Goal: Transaction & Acquisition: Purchase product/service

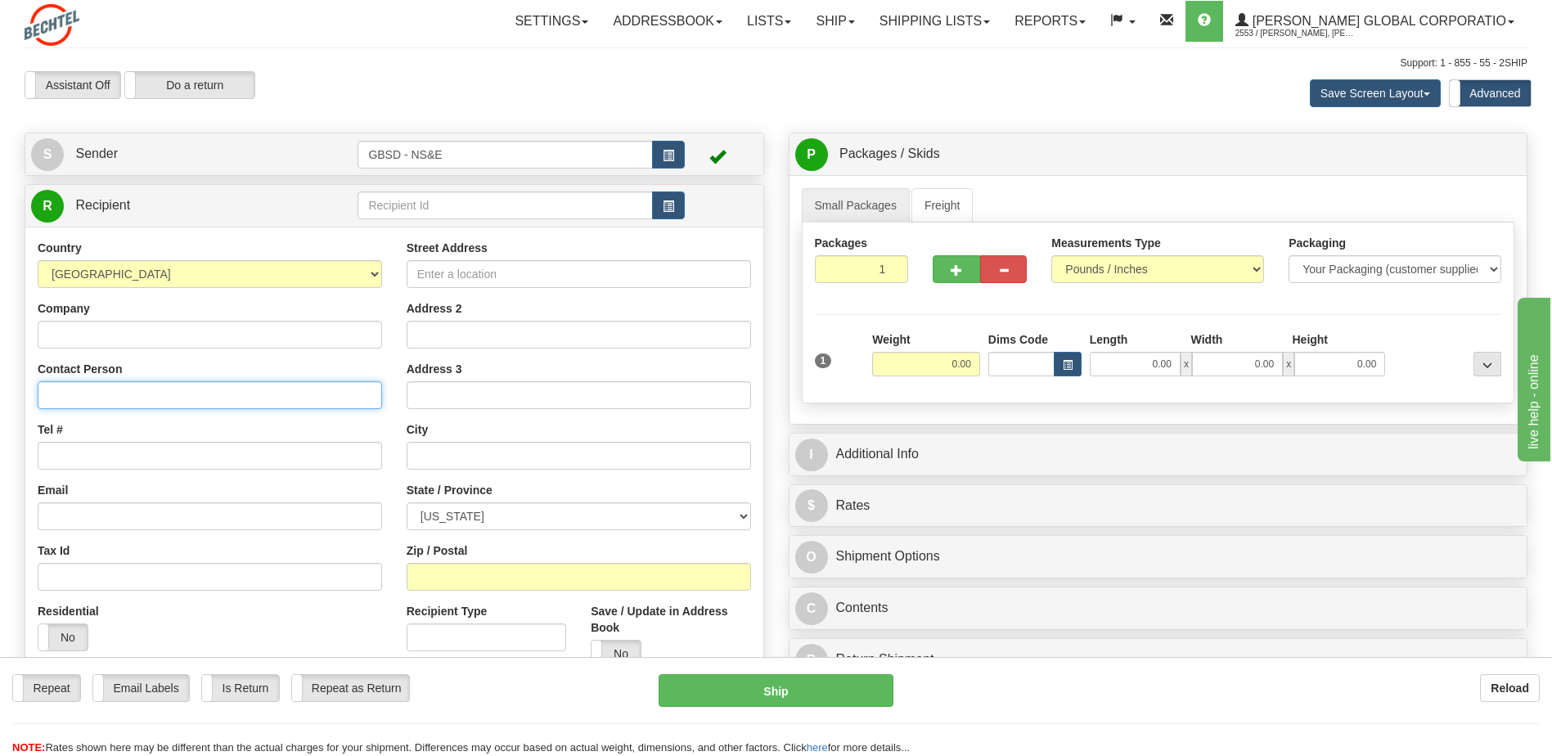
click at [173, 391] on input "Contact Person" at bounding box center [210, 395] width 344 height 28
click at [669, 215] on button "button" at bounding box center [668, 205] width 33 height 28
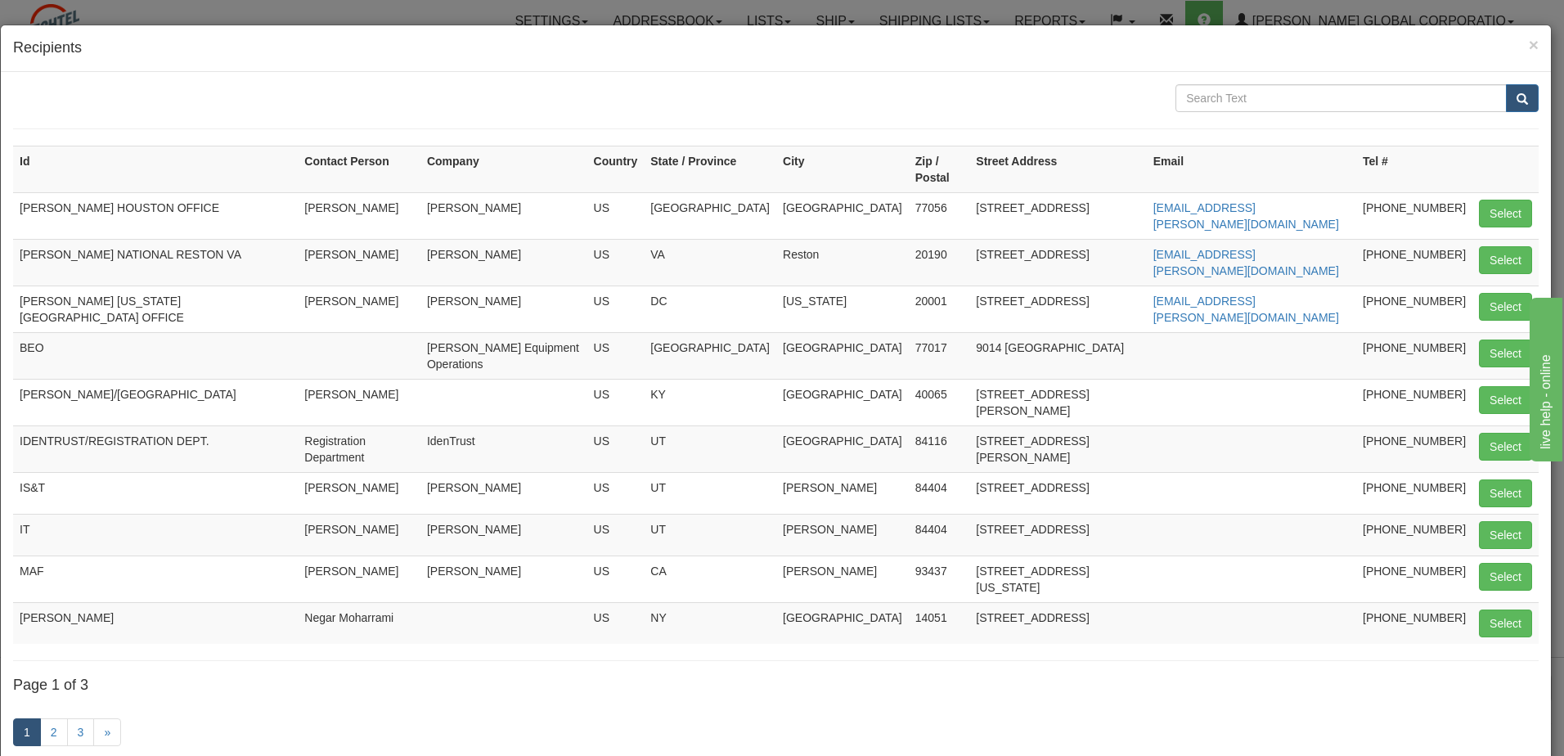
click at [29, 555] on td "MAF" at bounding box center [155, 578] width 285 height 47
click at [1489, 563] on button "Select" at bounding box center [1505, 577] width 53 height 28
type input "MAF"
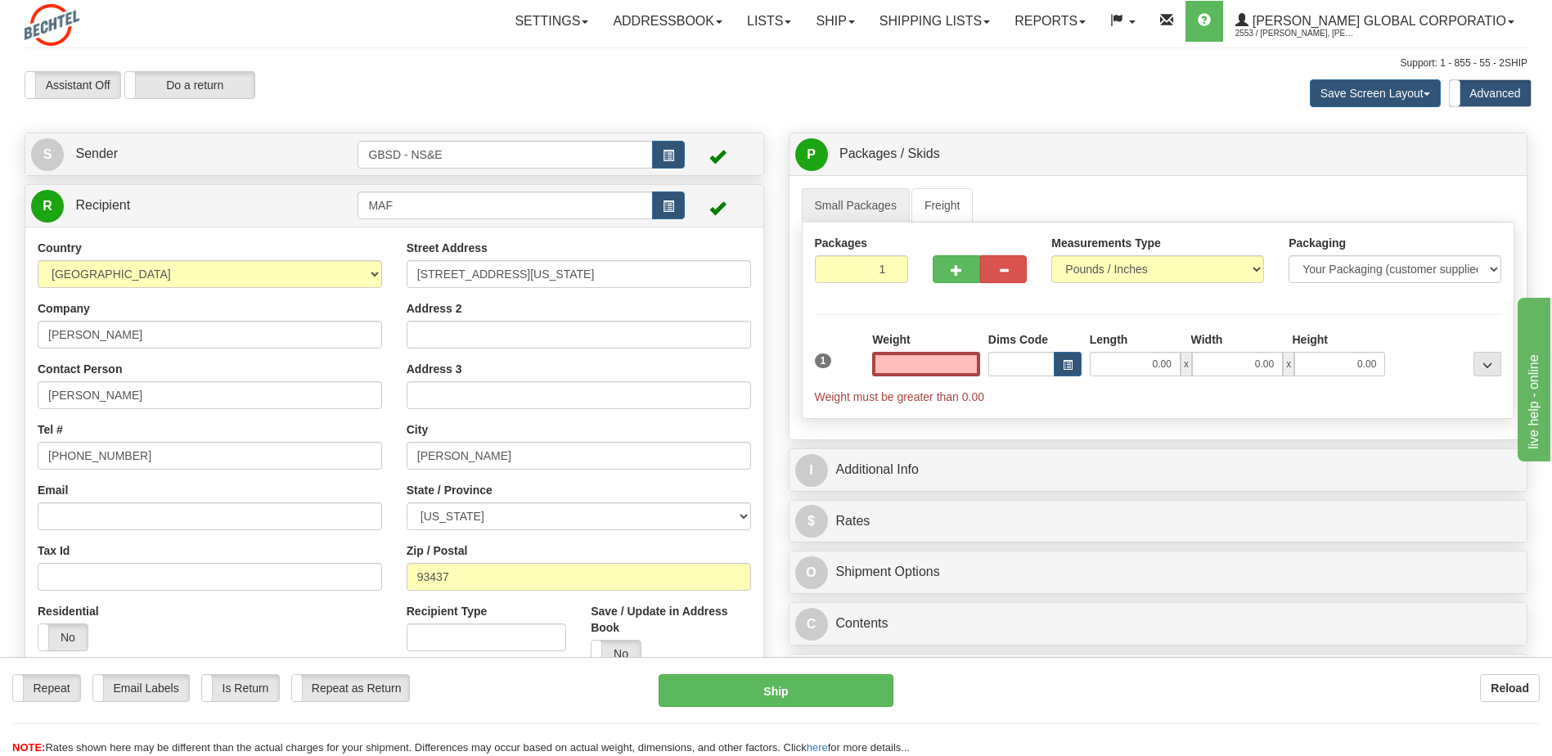
type input "0.00"
click at [959, 367] on input "0.00" at bounding box center [926, 364] width 108 height 25
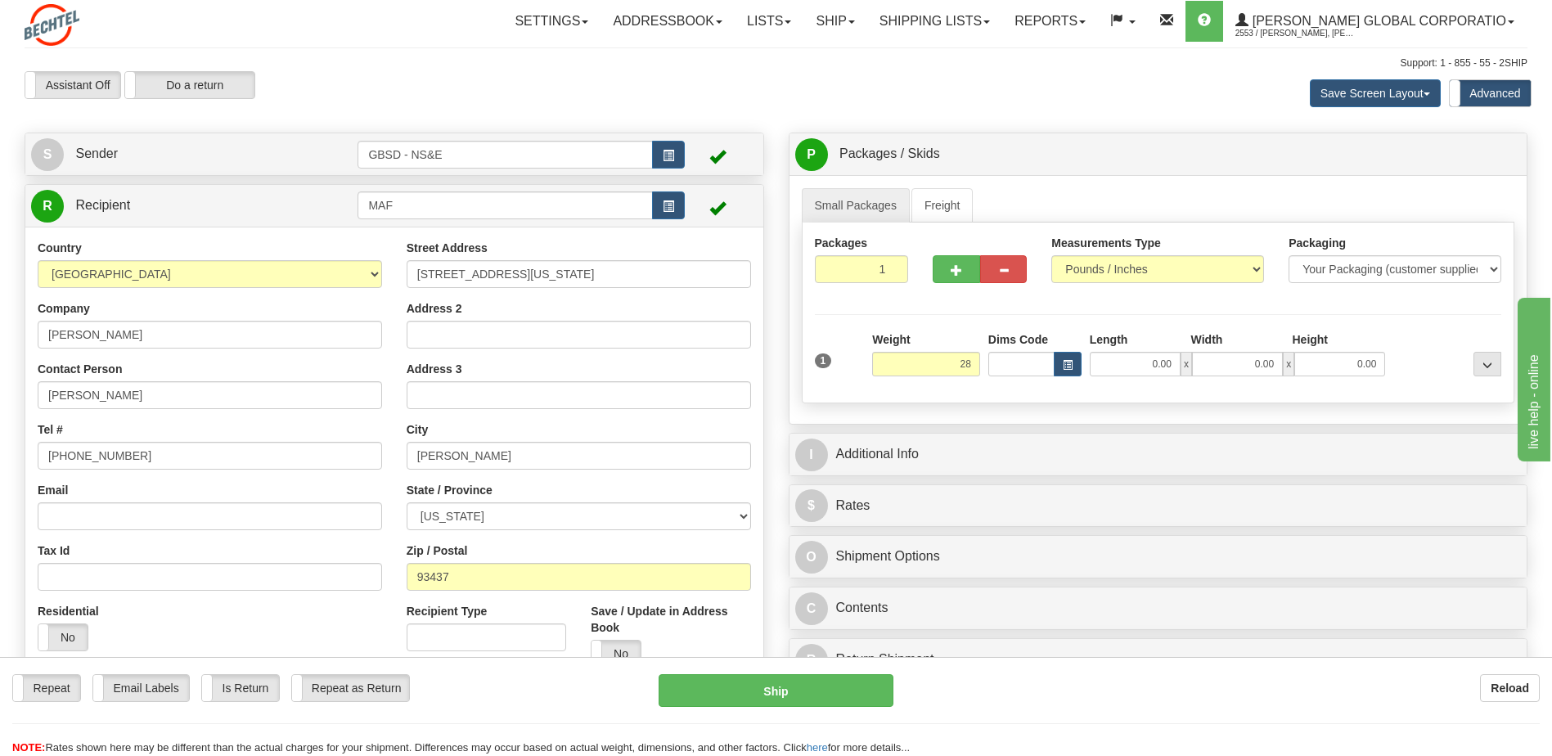
click at [920, 309] on div "Packages 1 1 Measurements Type" at bounding box center [1158, 313] width 713 height 181
type input "28.00"
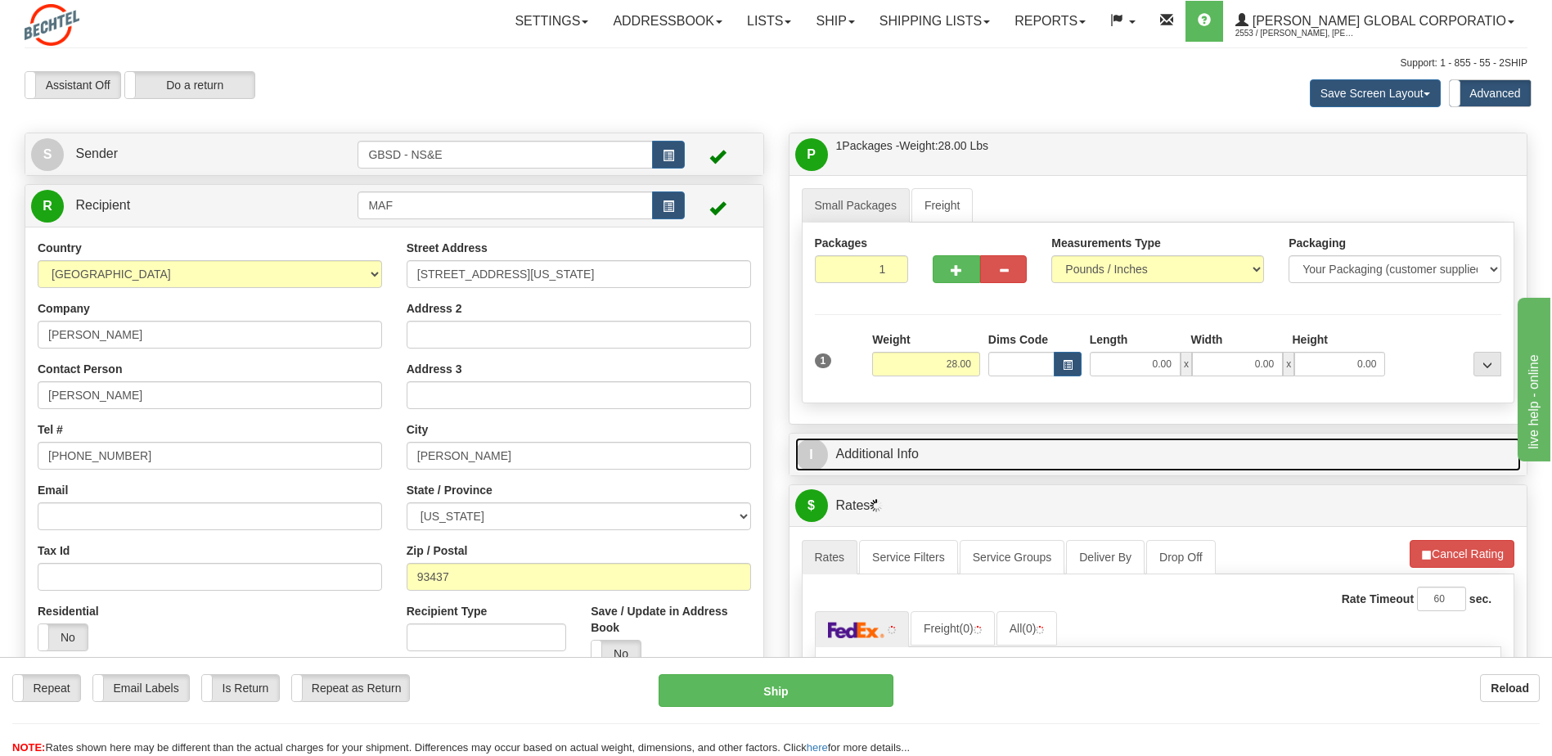
click at [888, 456] on link "I Additional Info" at bounding box center [1158, 455] width 726 height 34
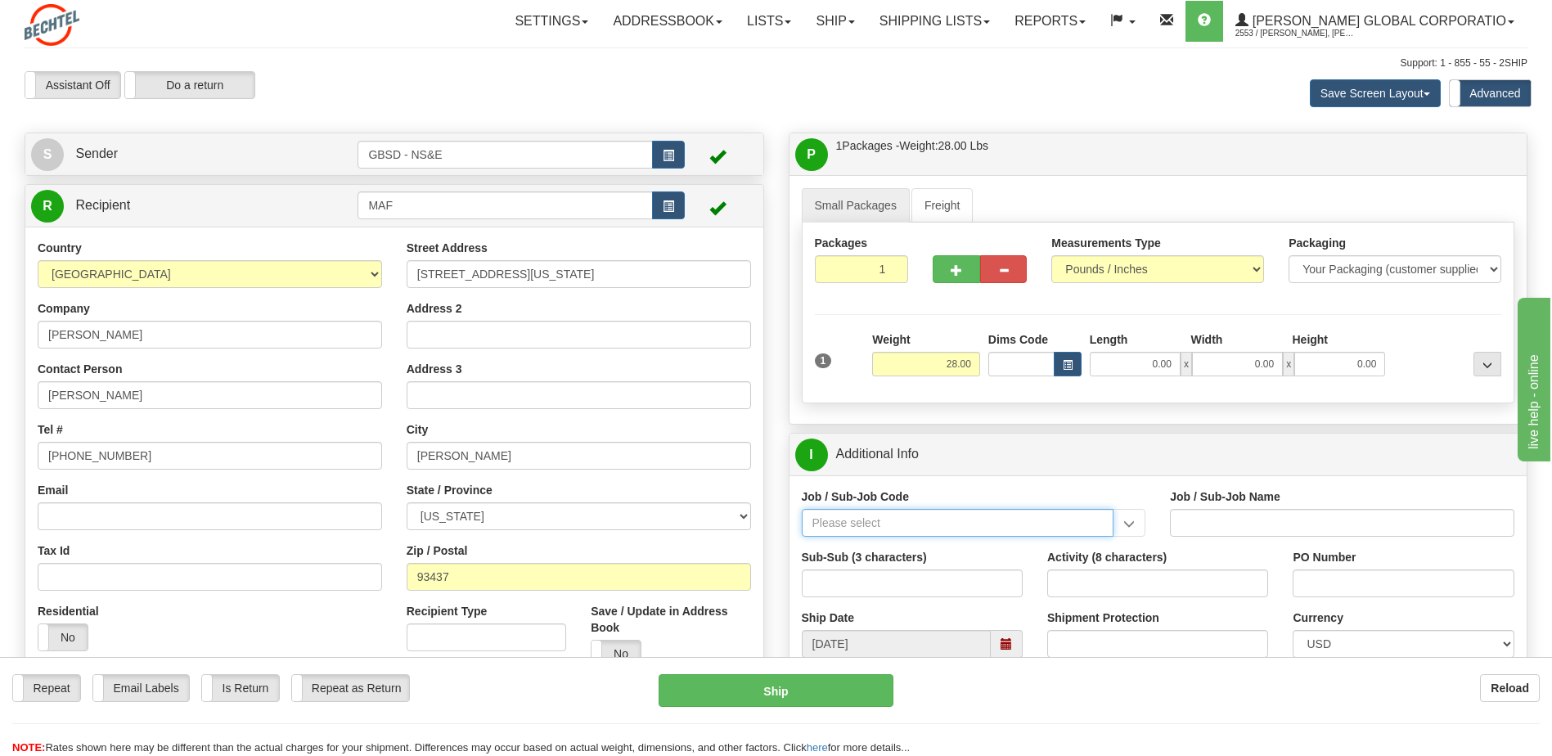
click at [911, 525] on input "Job / Sub-Job Code" at bounding box center [958, 523] width 313 height 28
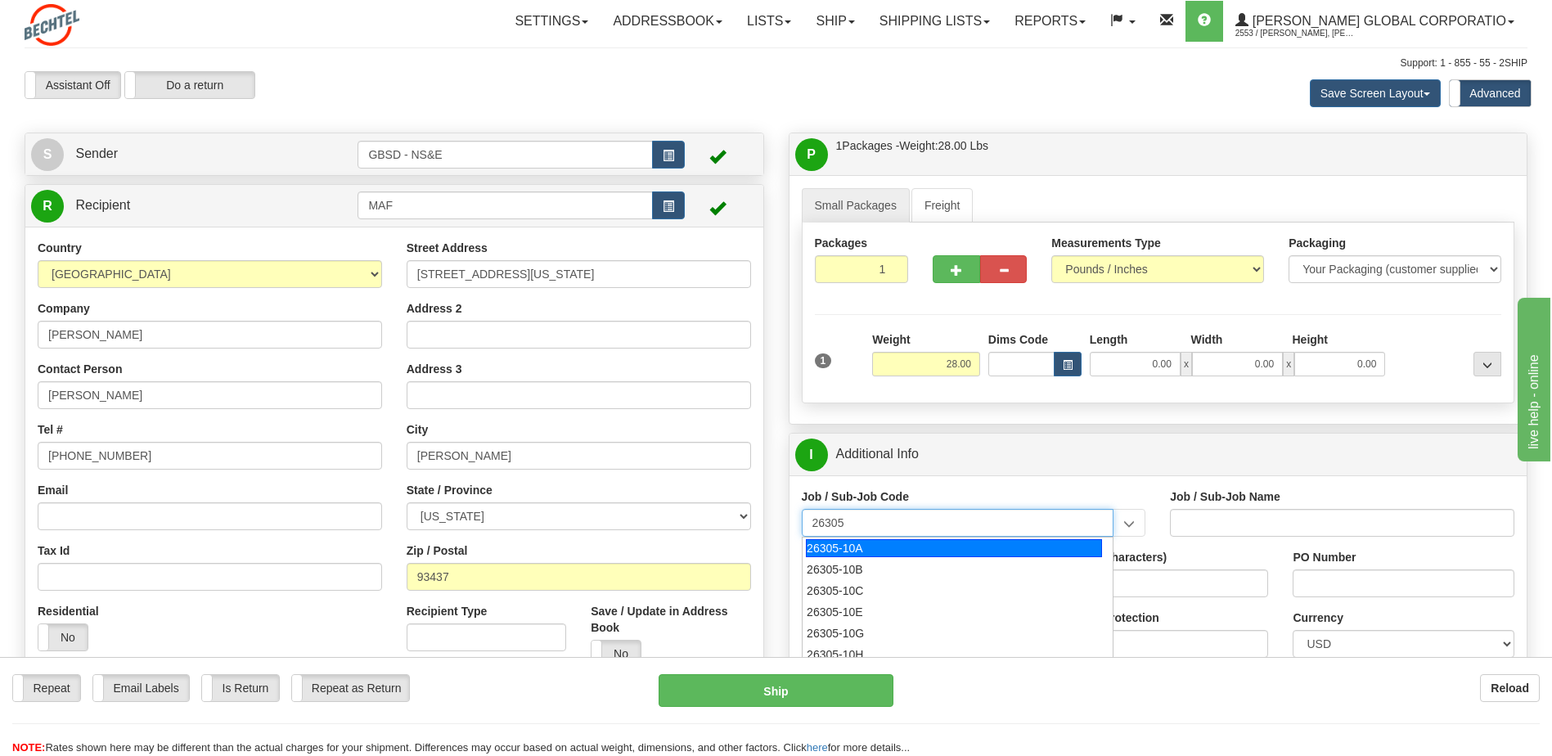
click at [857, 555] on div "26305-10A" at bounding box center [954, 548] width 296 height 18
type input "26305-10A"
type input "GBSD - GROUND BASED STRATEGIC DETERRENT - CLIN 00"
type input "26305-10A"
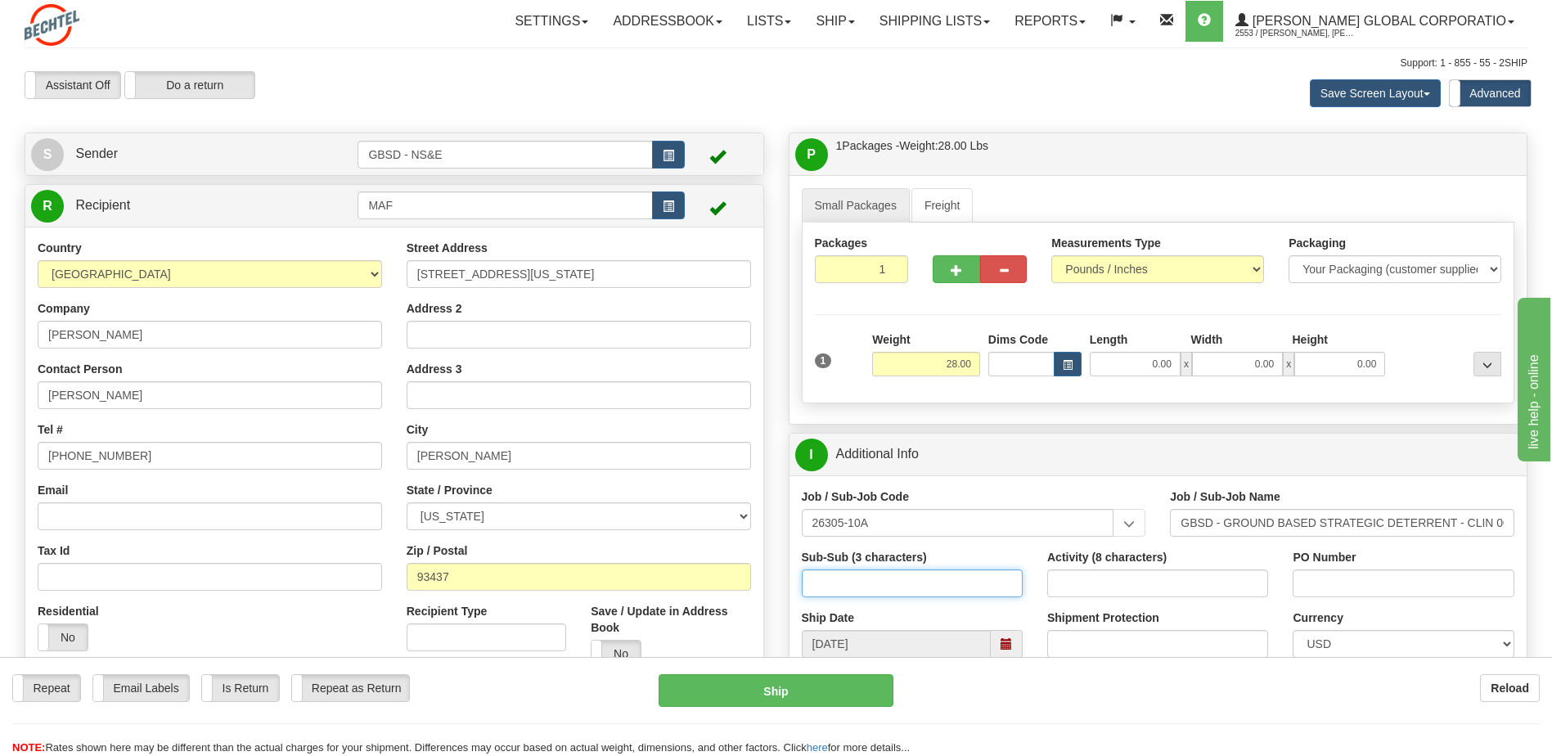
click at [853, 579] on input "Sub-Sub (3 characters)" at bounding box center [912, 583] width 221 height 28
type input "550"
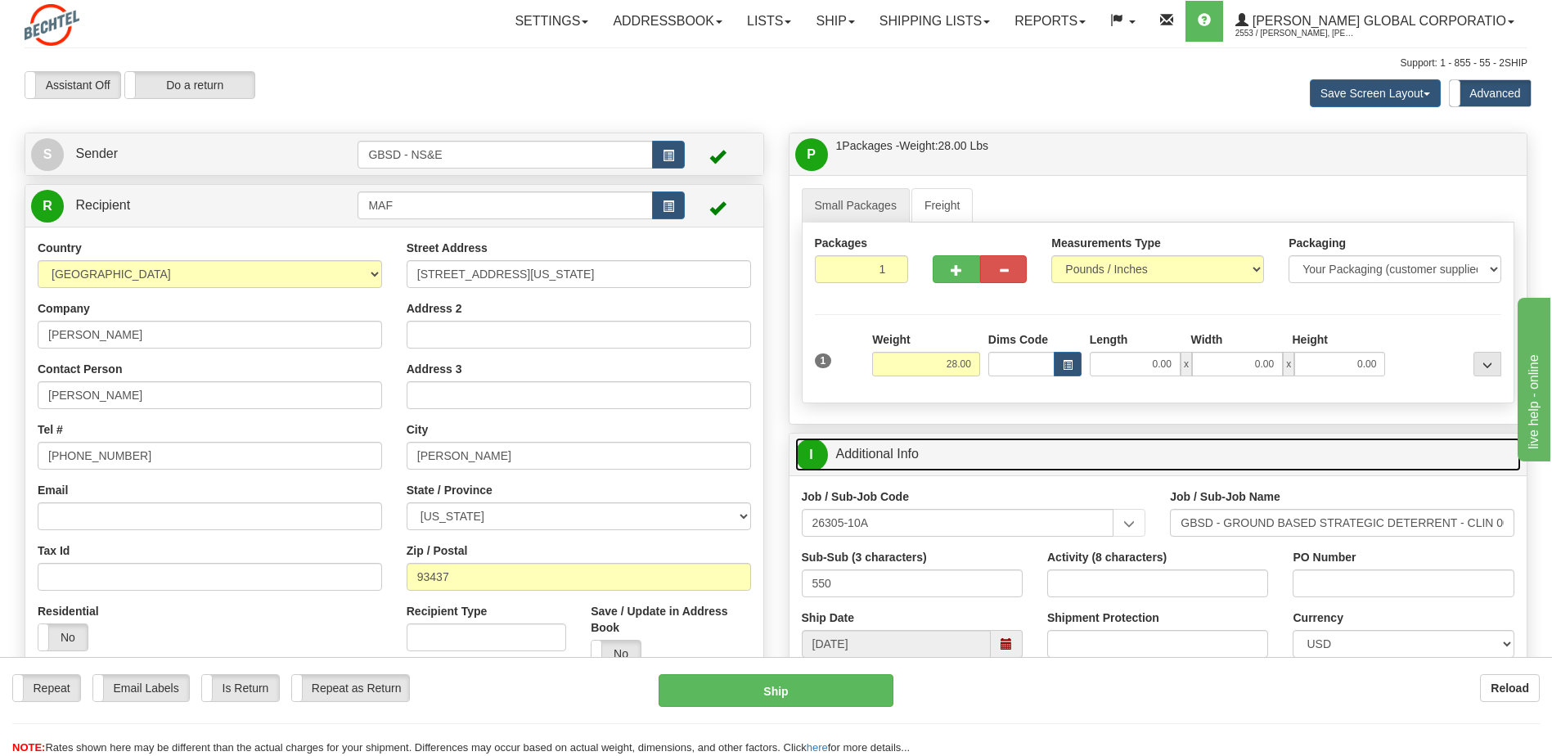
click at [957, 462] on link "I Additional Info" at bounding box center [1158, 455] width 726 height 34
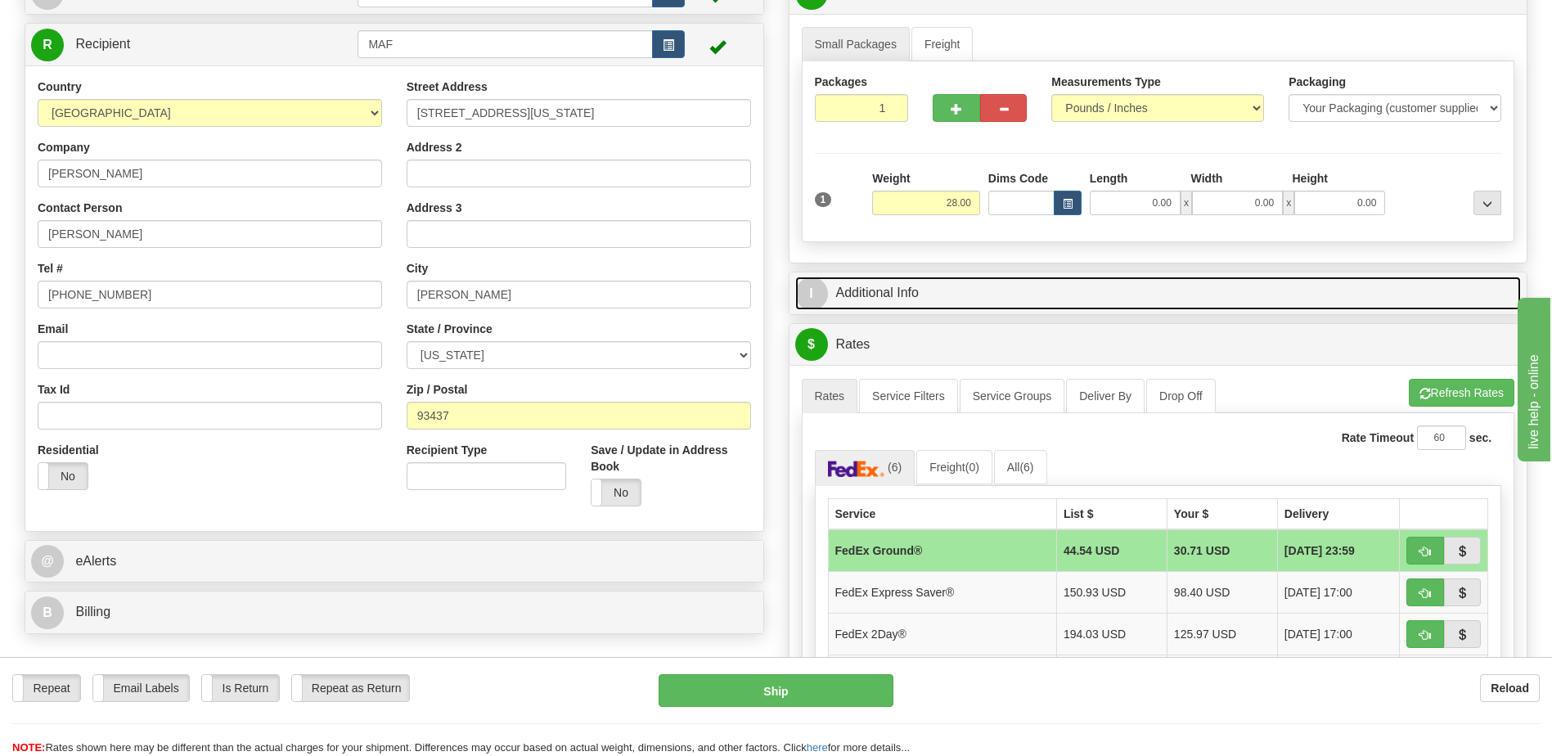
scroll to position [164, 0]
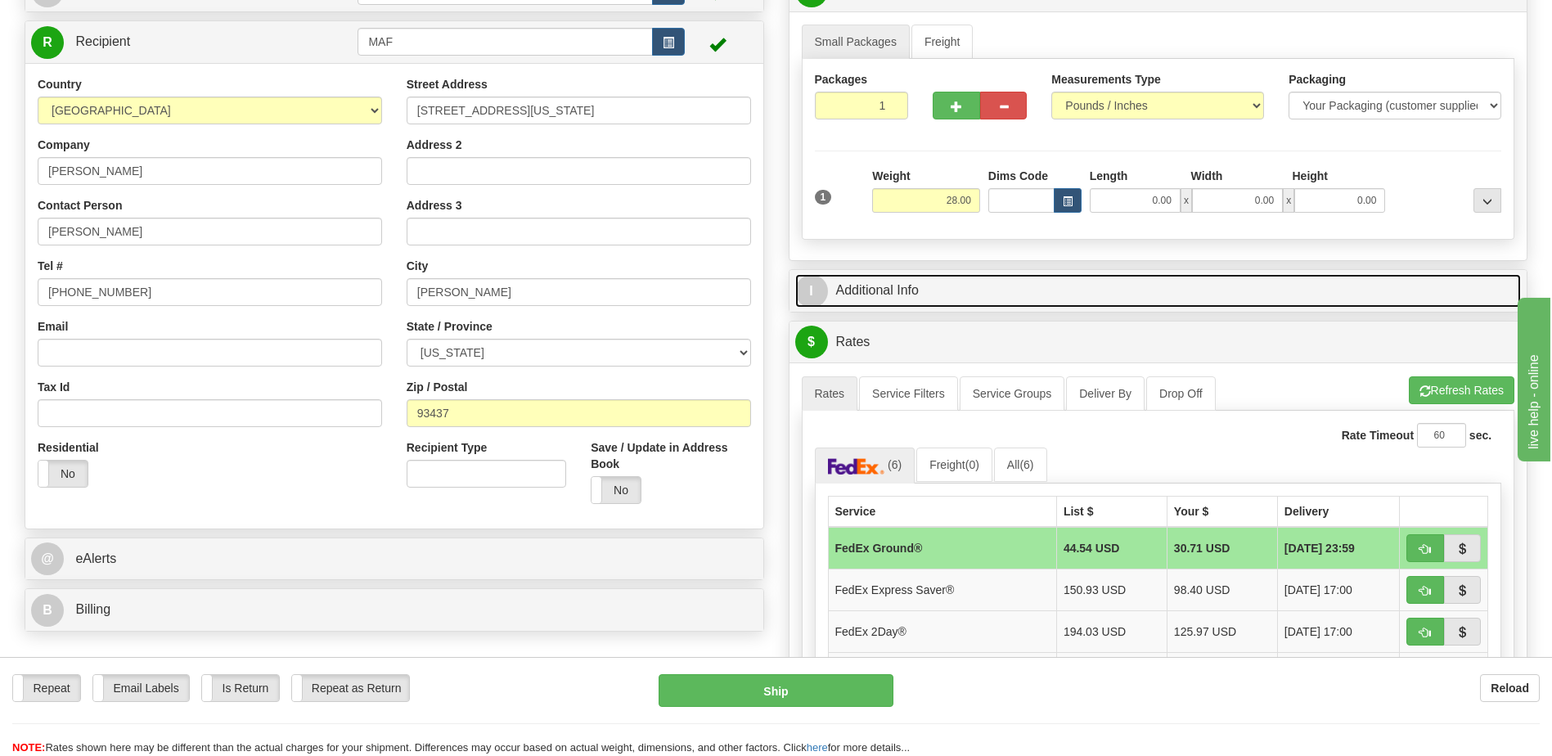
click at [1046, 299] on link "I Additional Info" at bounding box center [1158, 291] width 726 height 34
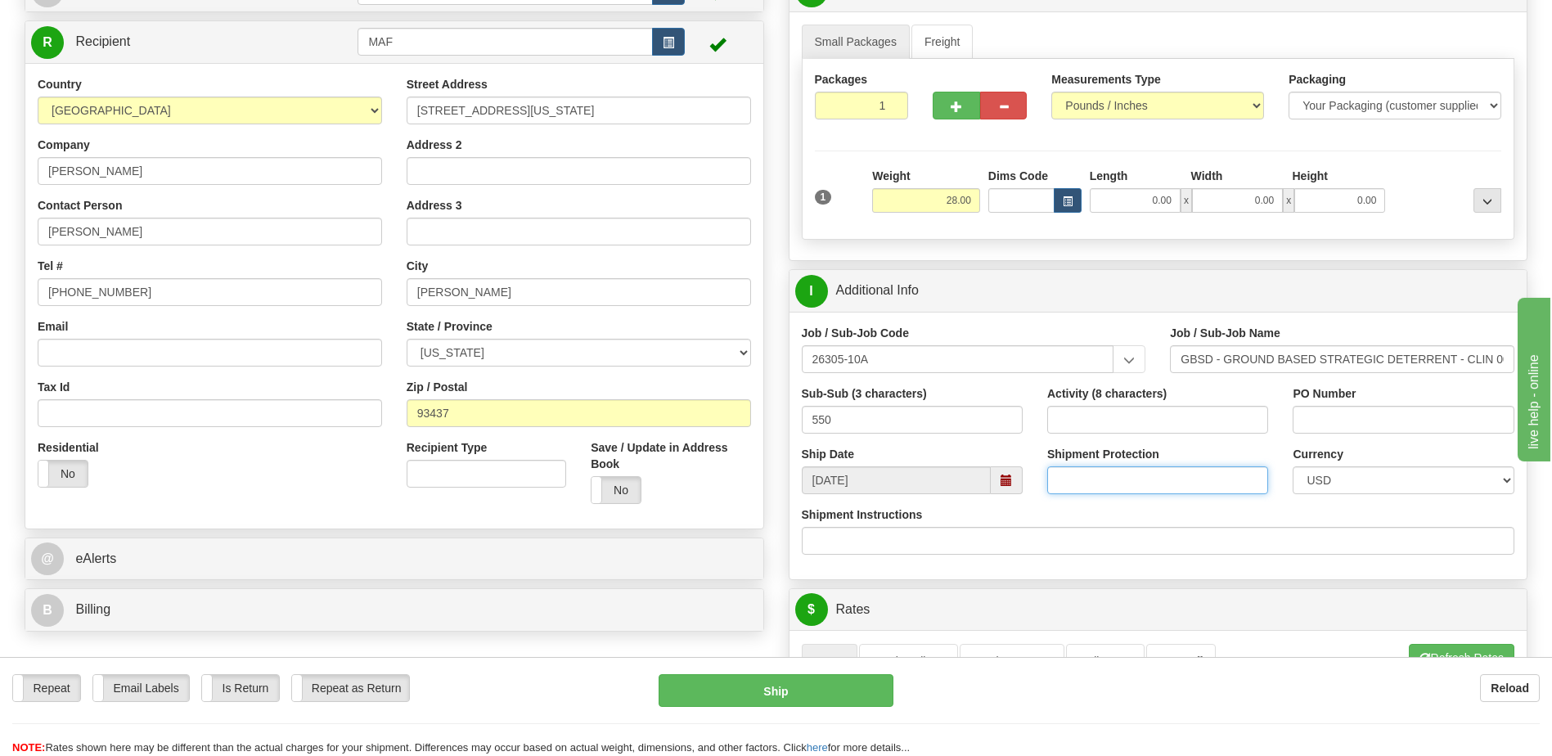
click at [1213, 485] on input "Shipment Protection" at bounding box center [1157, 480] width 221 height 28
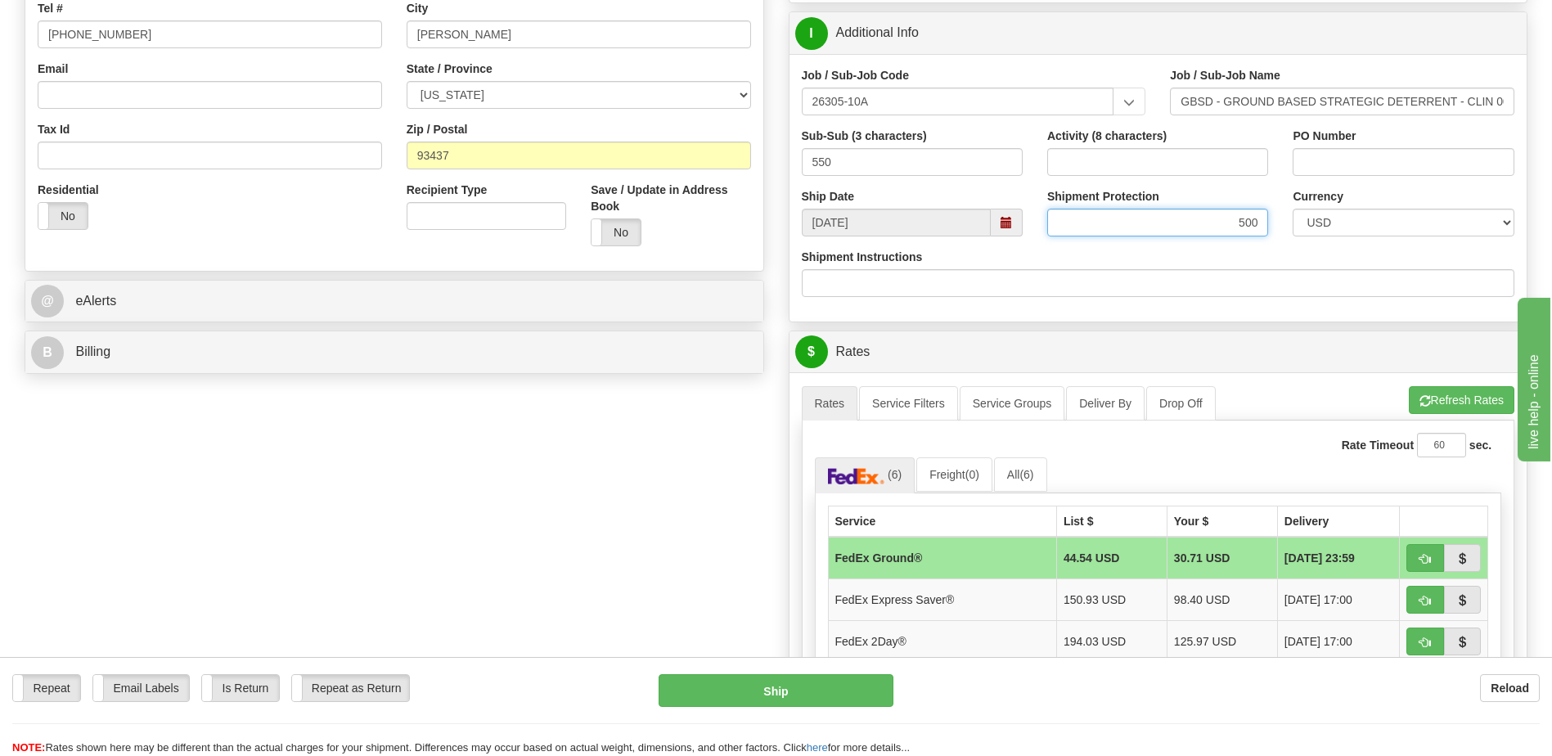
scroll to position [654, 0]
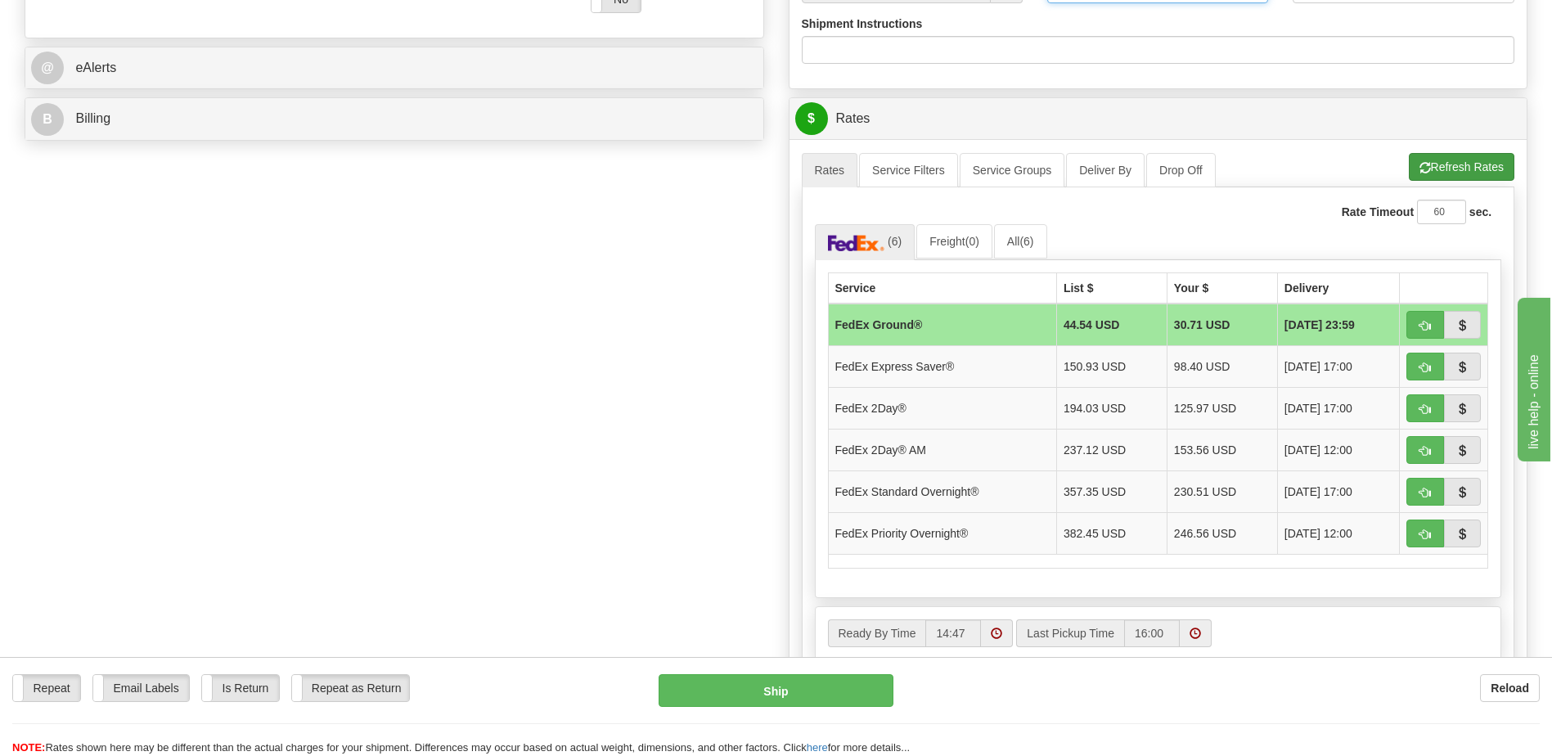
type input "500"
click at [1446, 170] on button "Refresh Rates" at bounding box center [1462, 167] width 106 height 28
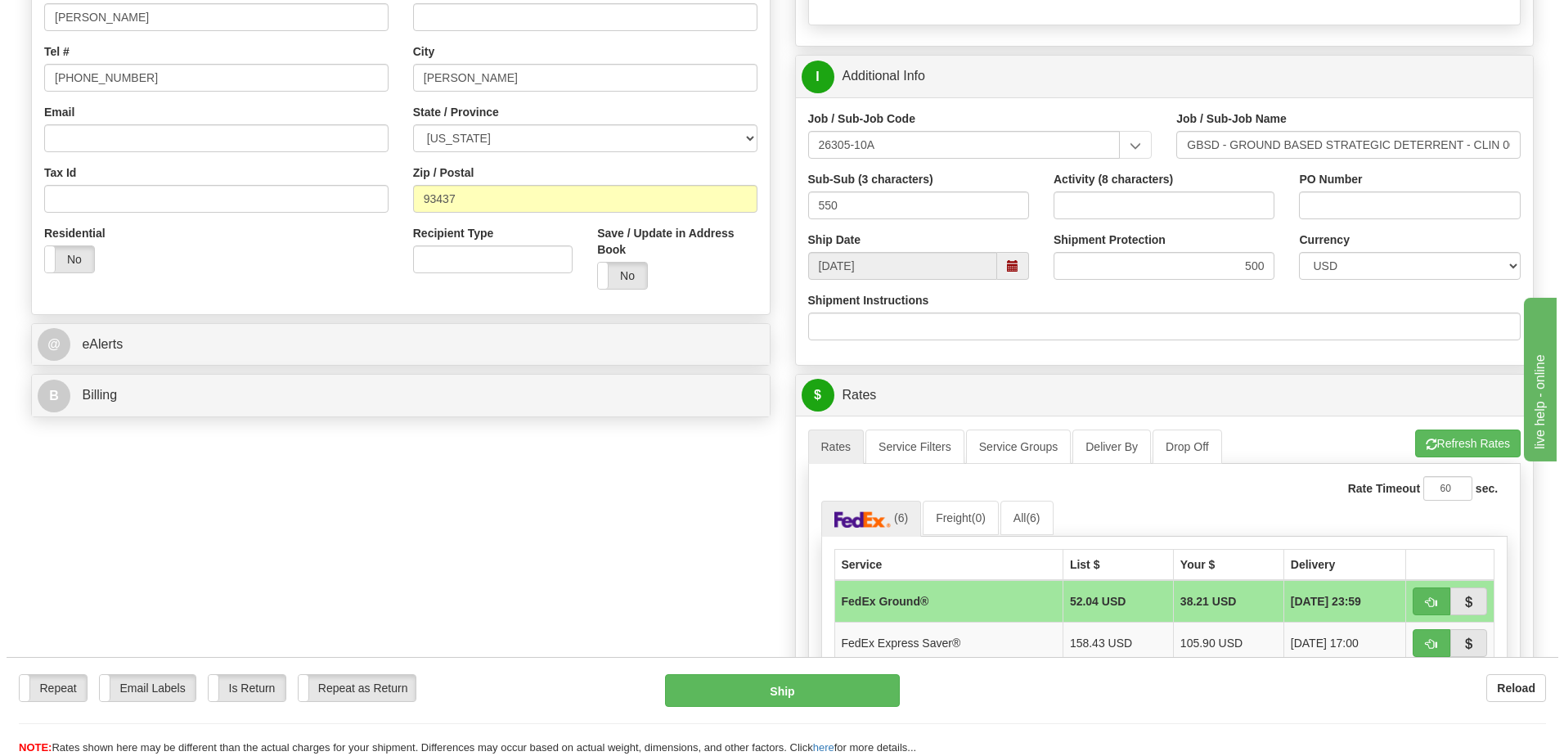
scroll to position [409, 0]
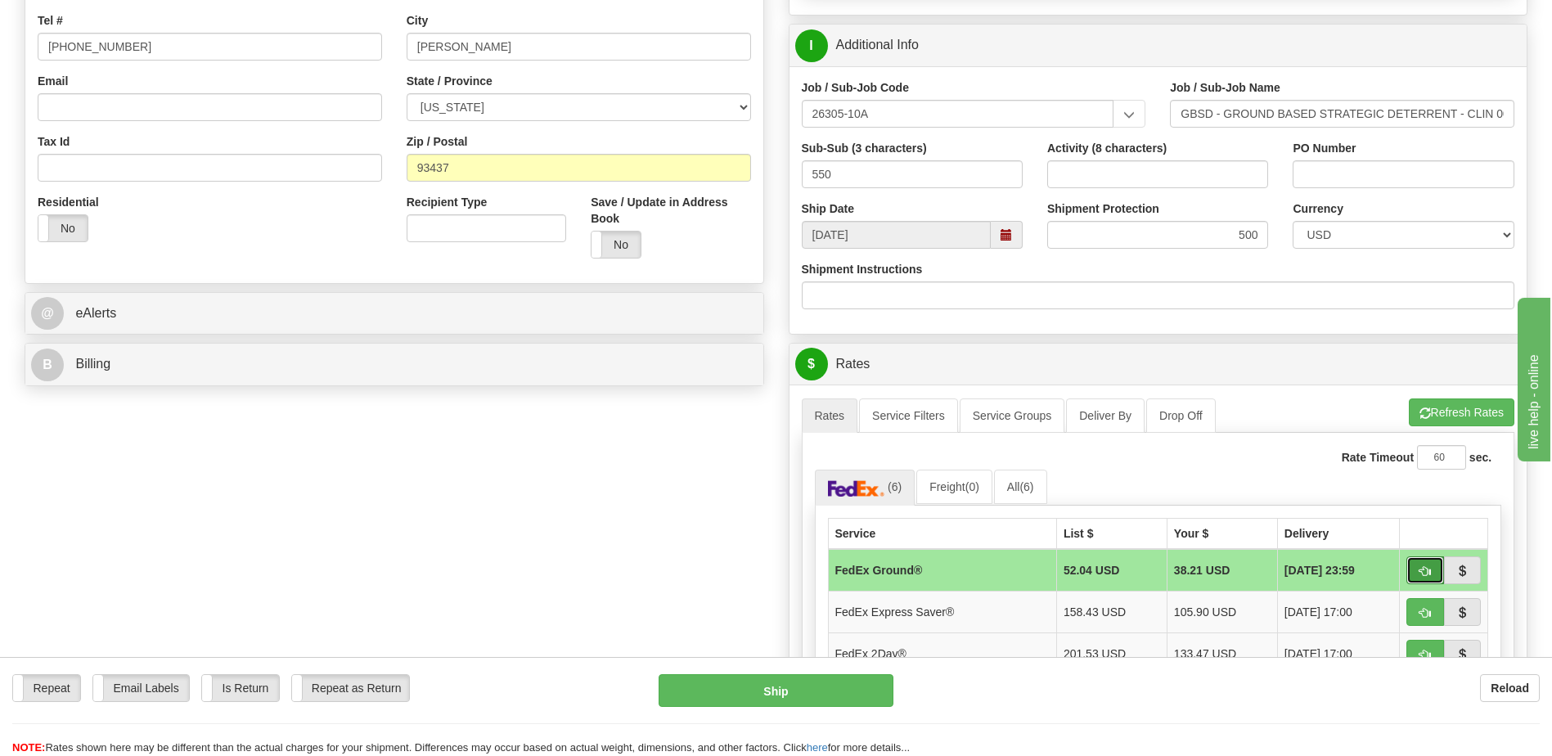
click at [1424, 566] on span "button" at bounding box center [1424, 571] width 11 height 11
type input "92"
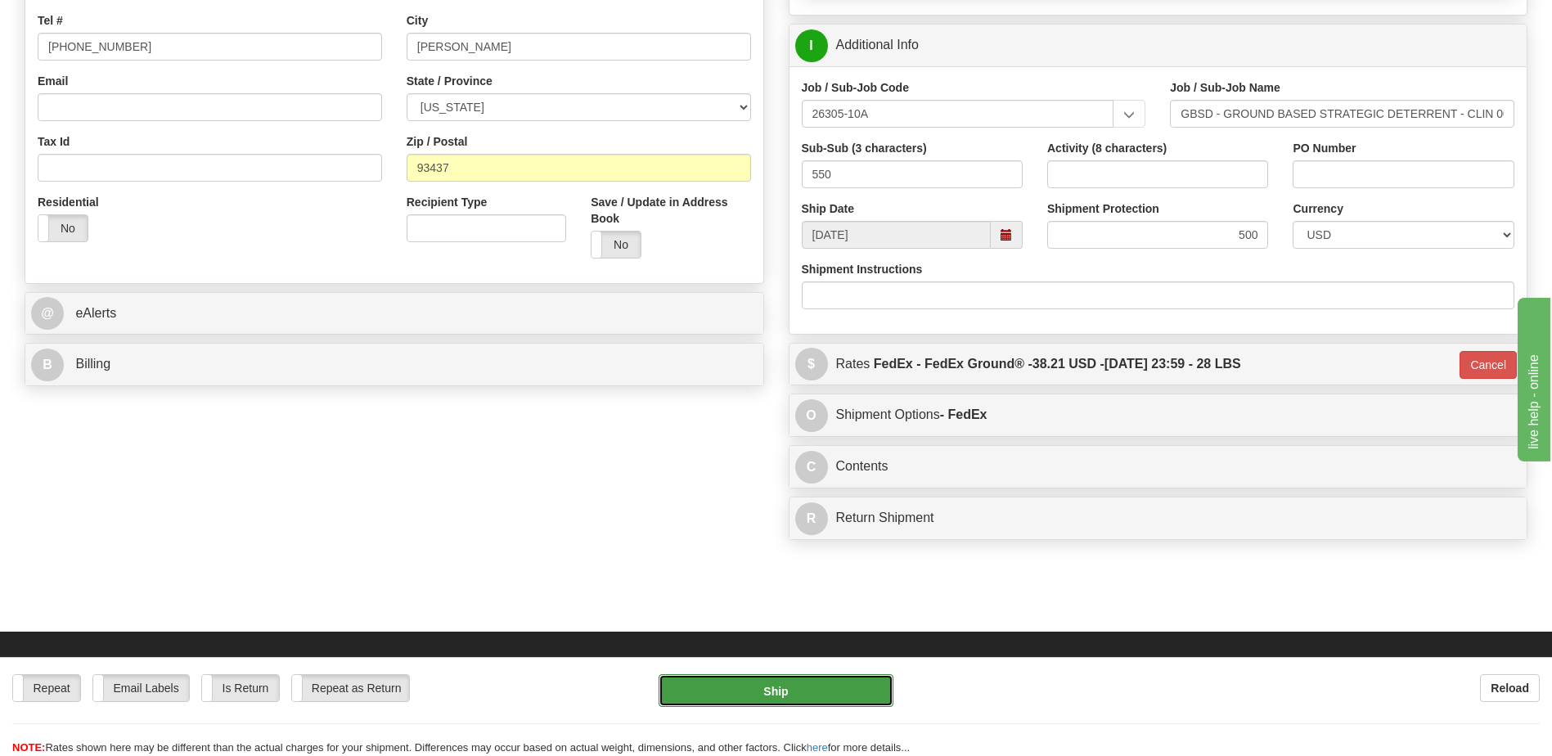
click at [803, 690] on button "Ship" at bounding box center [776, 690] width 234 height 33
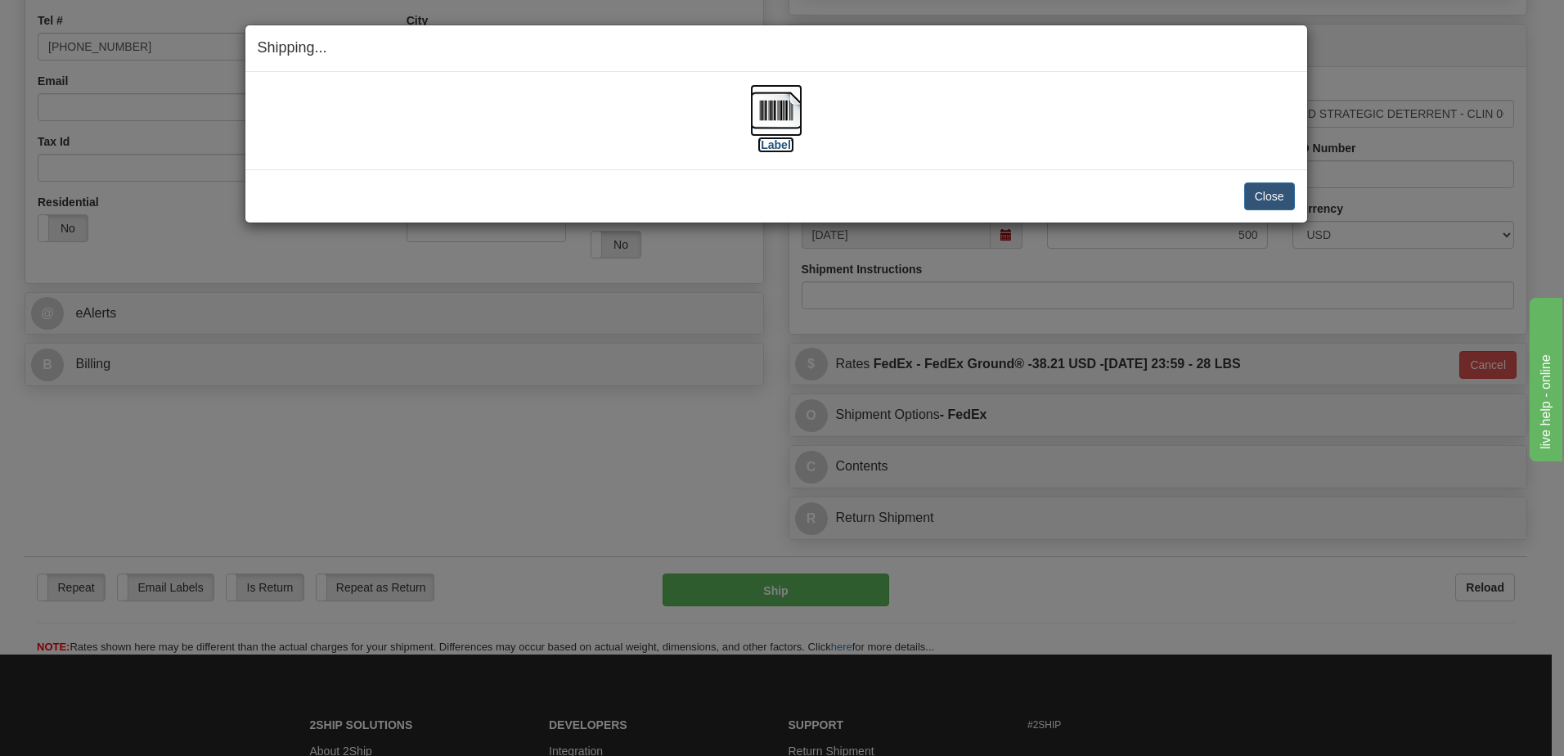
click at [774, 111] on img at bounding box center [776, 110] width 52 height 52
click at [1280, 196] on button "Close" at bounding box center [1269, 196] width 51 height 28
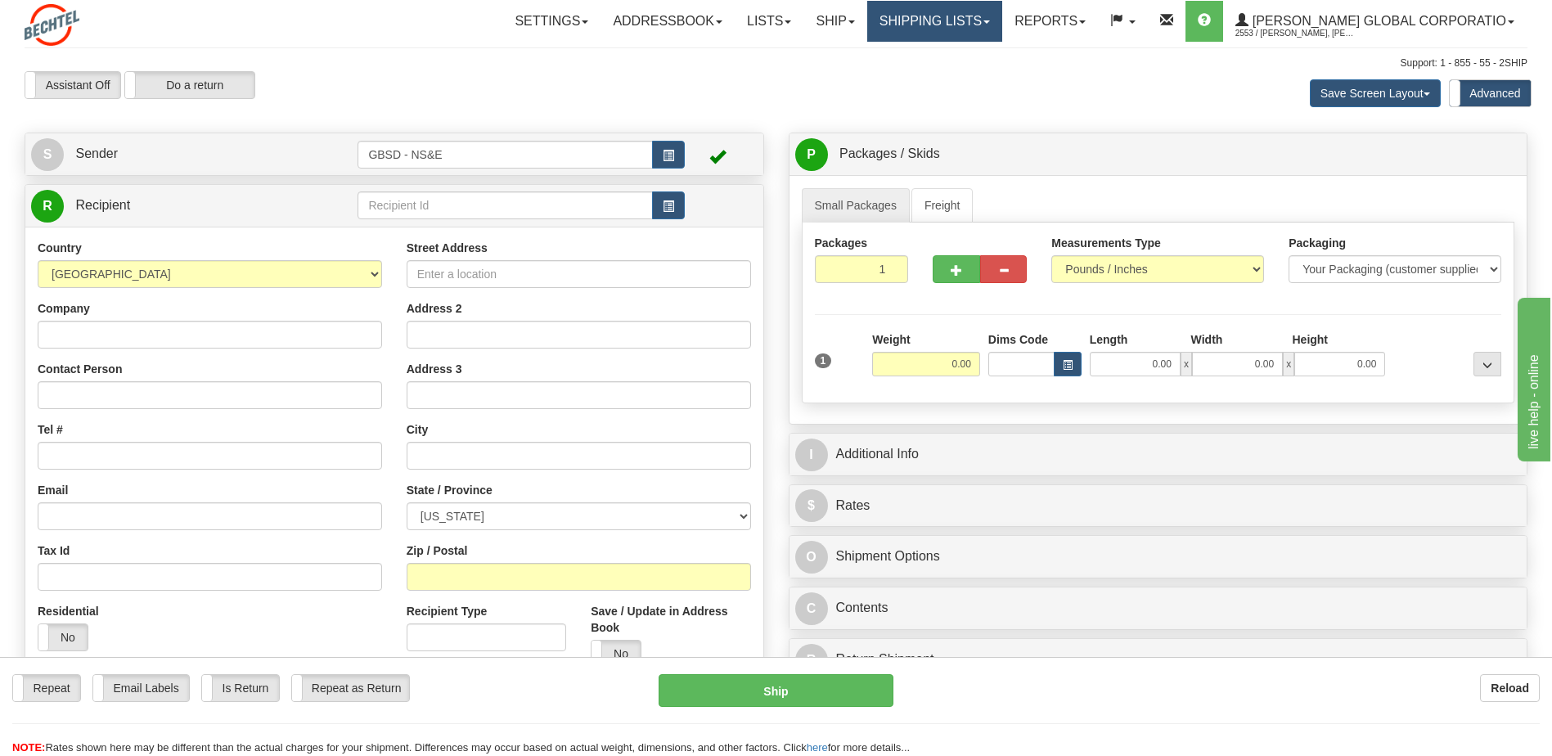
click at [974, 25] on link "Shipping lists" at bounding box center [934, 21] width 135 height 41
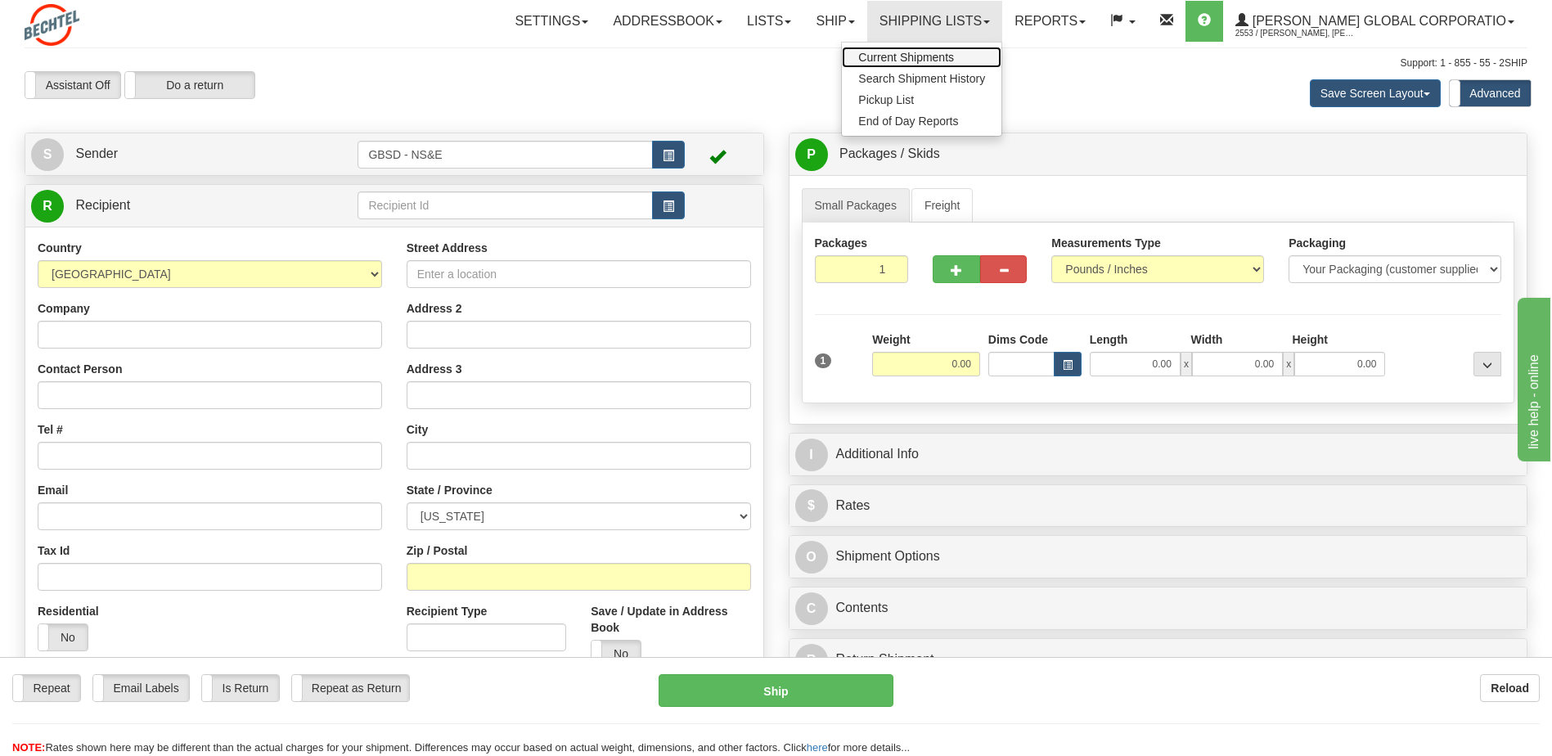
click at [954, 56] on span "Current Shipments" at bounding box center [906, 57] width 96 height 13
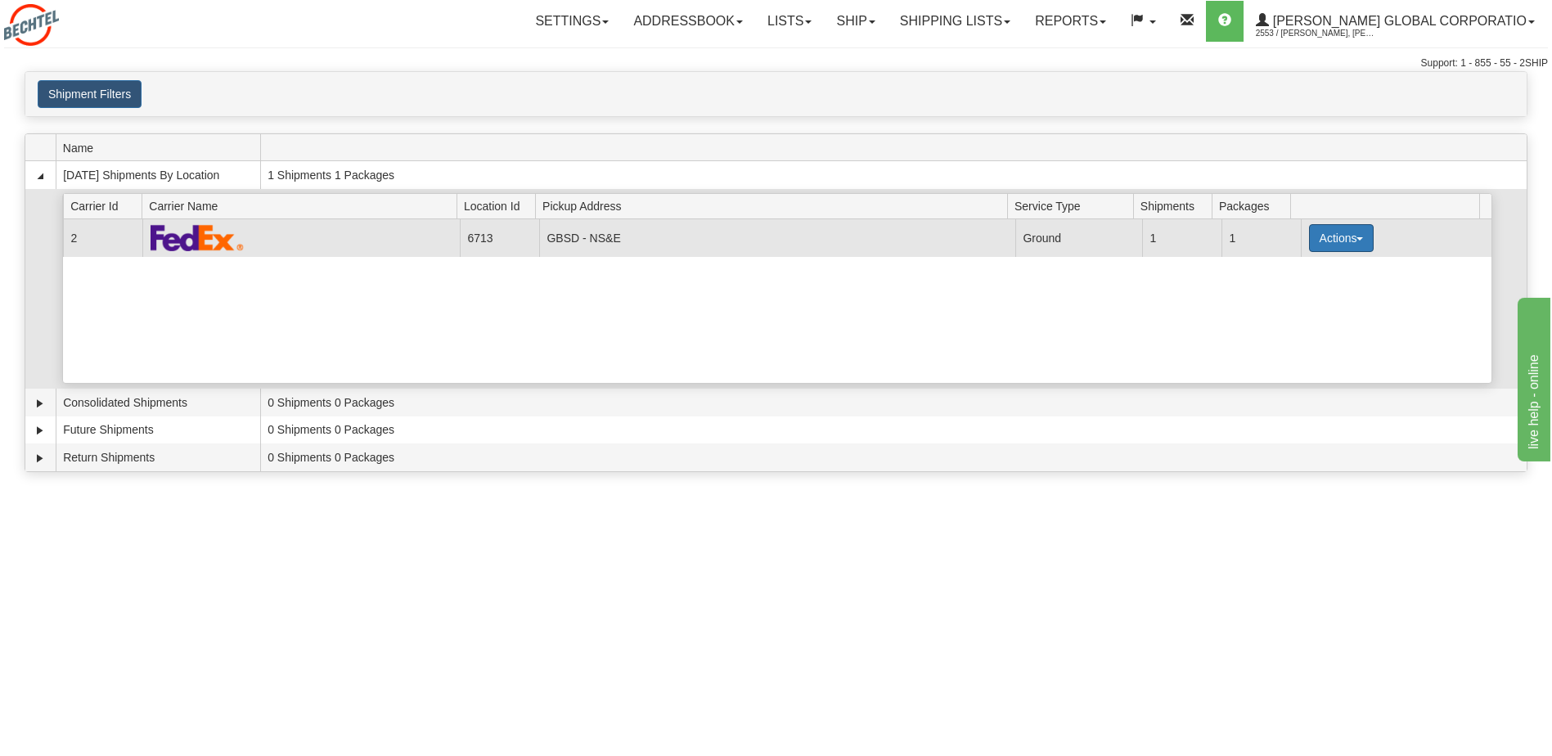
click at [1320, 238] on button "Actions" at bounding box center [1341, 238] width 65 height 28
click at [1289, 294] on span "Pickup" at bounding box center [1279, 289] width 43 height 11
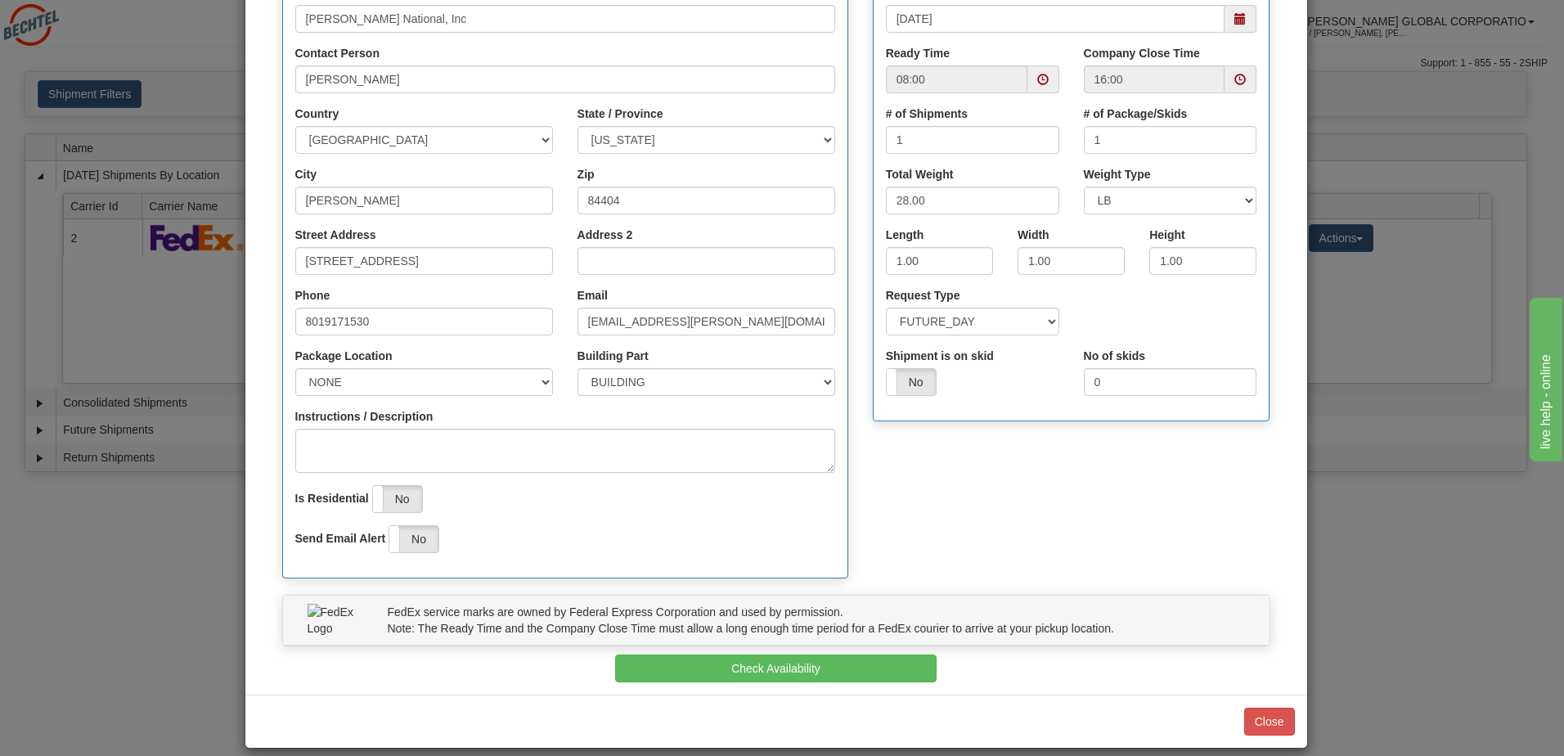
scroll to position [246, 0]
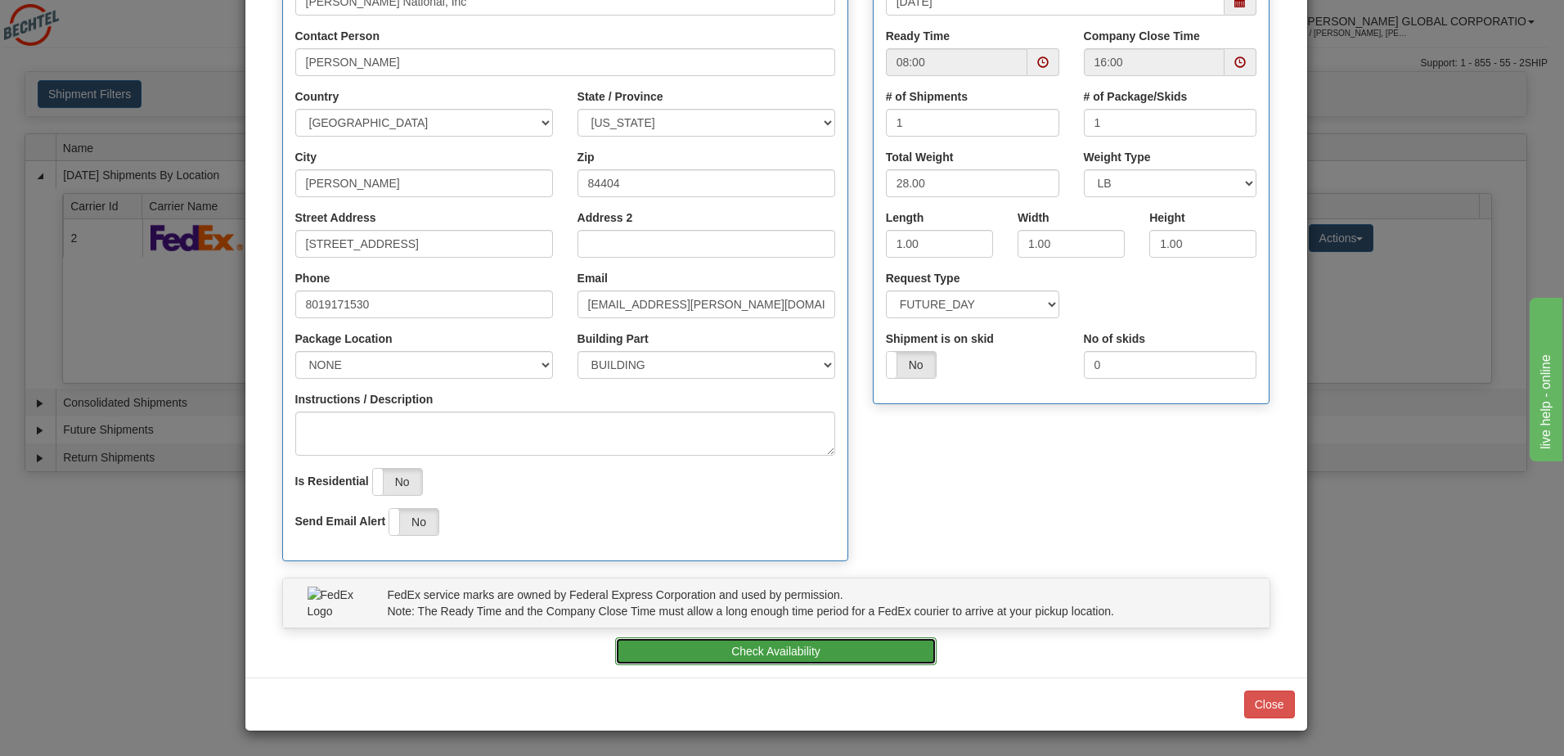
click at [796, 654] on button "Check Availability" at bounding box center [776, 651] width 322 height 28
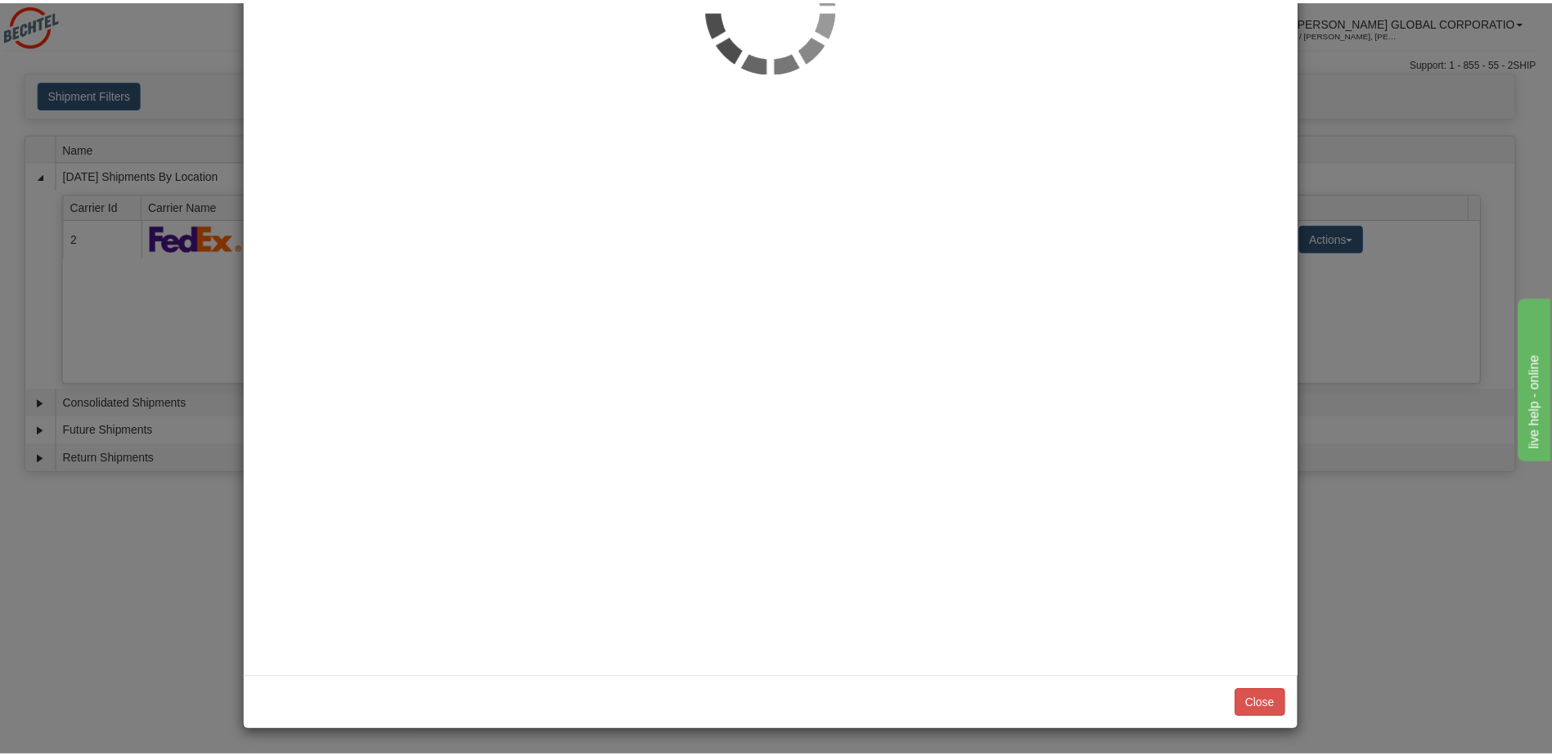
scroll to position [0, 0]
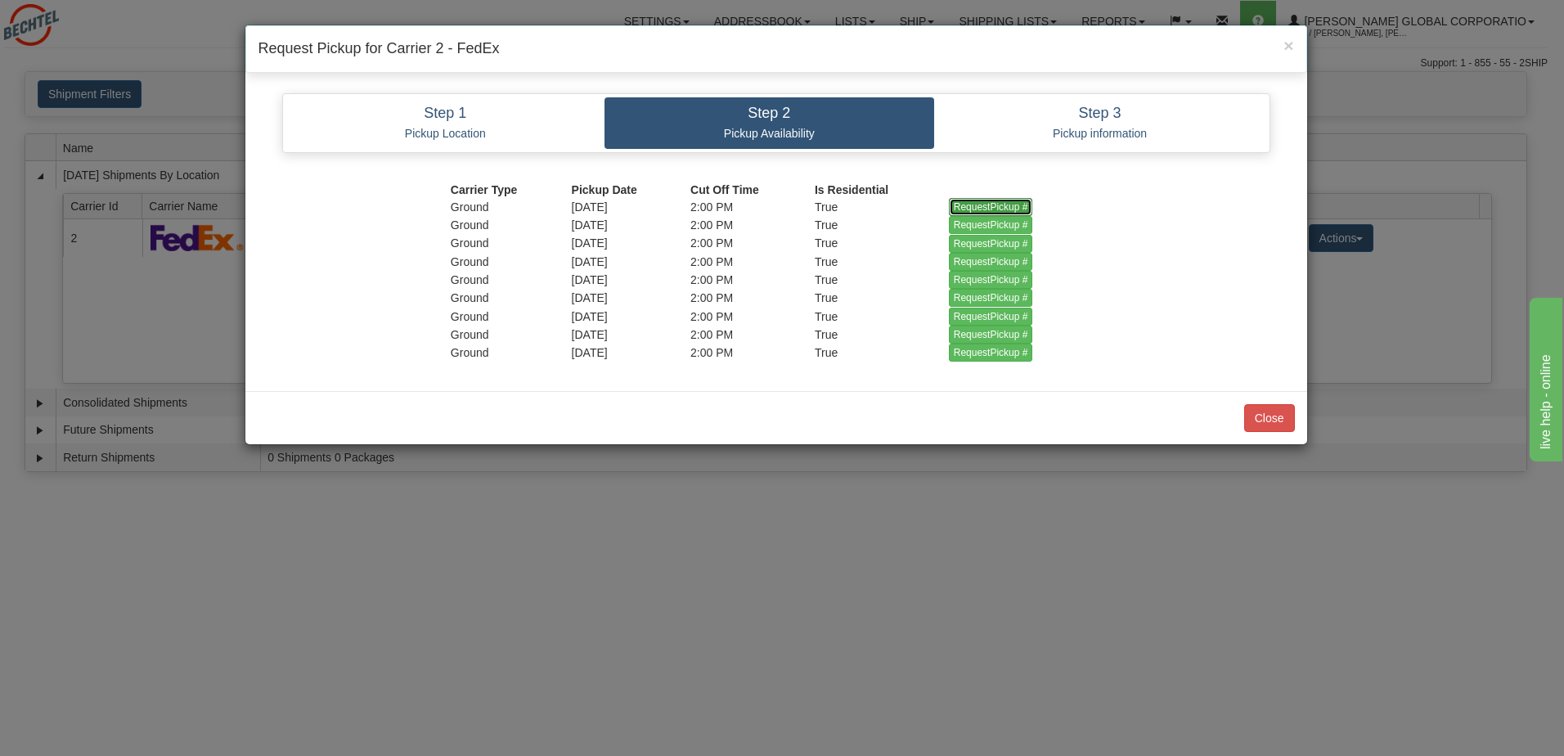
click at [989, 206] on input "RequestPickup #" at bounding box center [991, 207] width 84 height 18
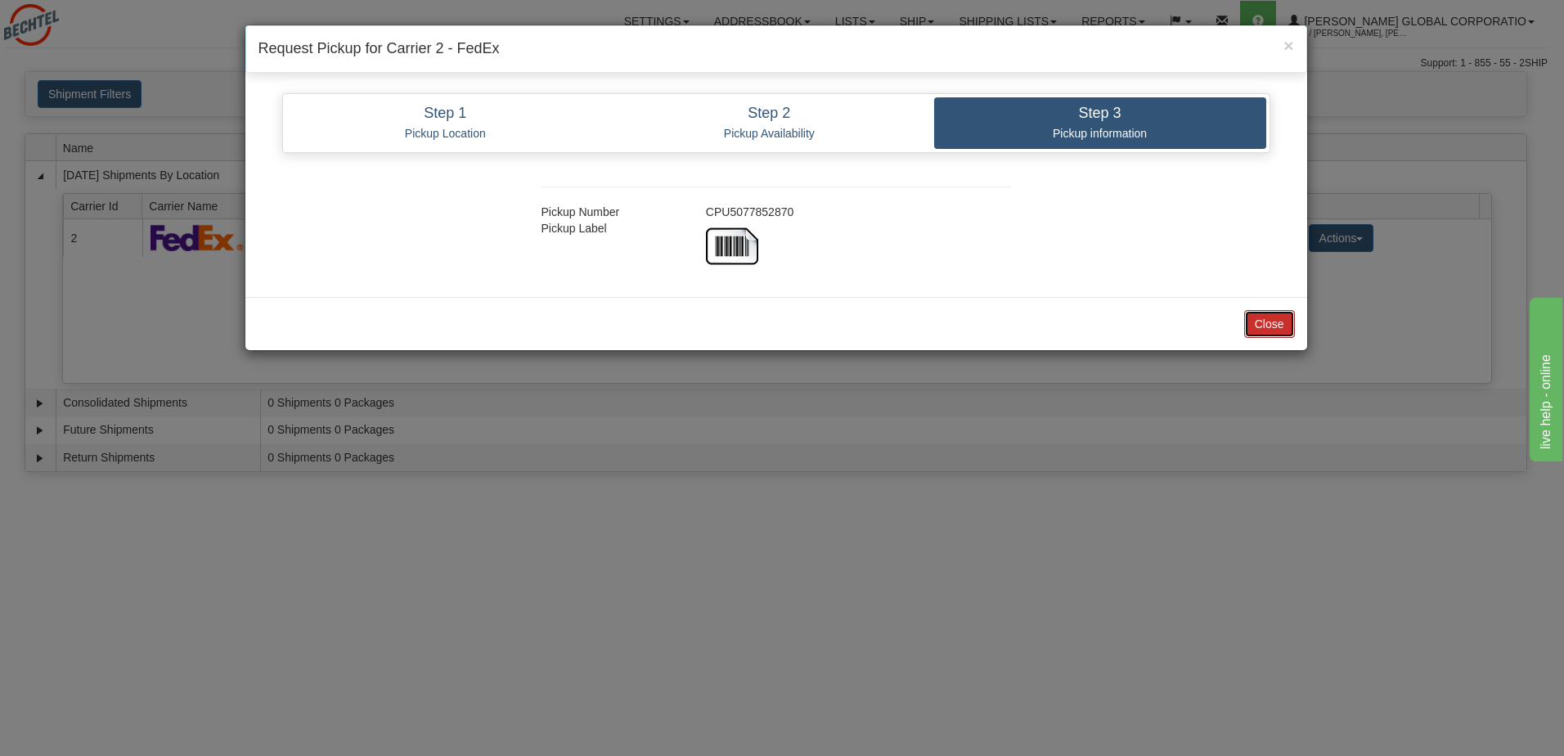
click at [1260, 323] on button "Close" at bounding box center [1269, 324] width 51 height 28
